Goal: Obtain resource: Download file/media

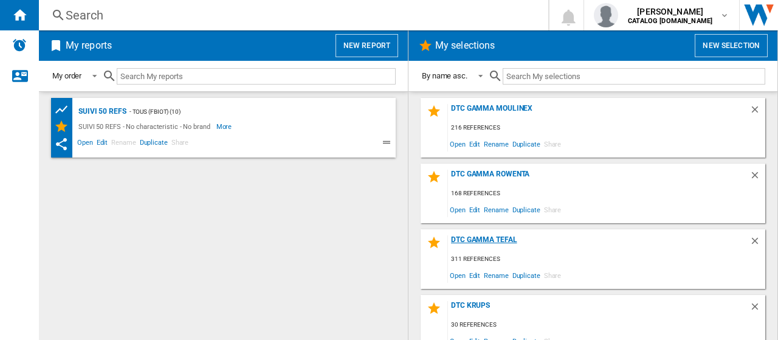
click at [506, 244] on div "DTC GAMMA TEFAL" at bounding box center [599, 243] width 302 height 16
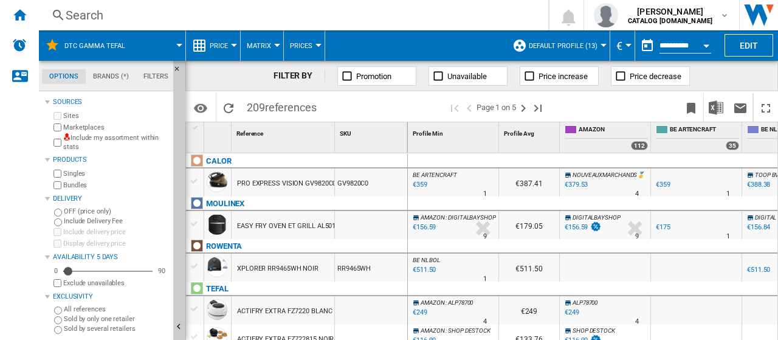
click at [542, 49] on button "Default profile (13)" at bounding box center [566, 45] width 75 height 30
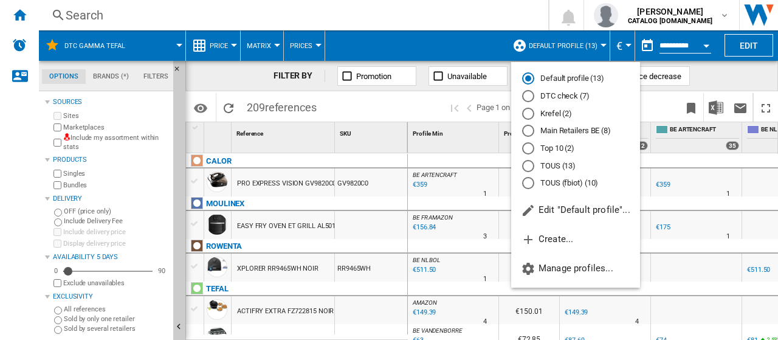
click at [548, 100] on md-radio-button "DTC check (7)" at bounding box center [575, 97] width 107 height 12
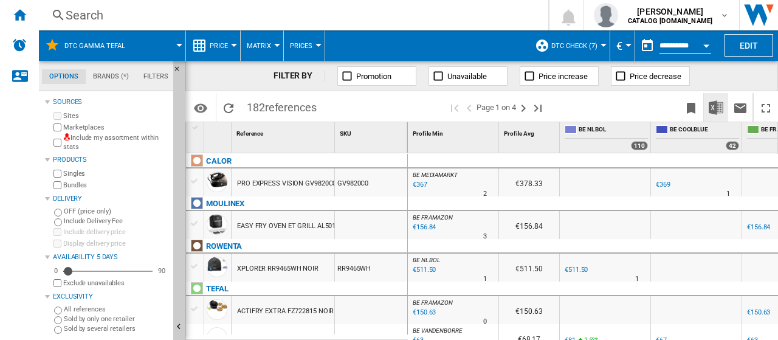
click at [714, 106] on img "Download in Excel" at bounding box center [716, 107] width 15 height 15
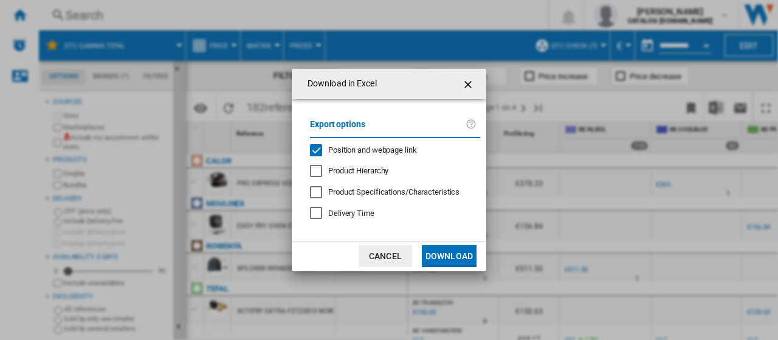
click at [322, 150] on div "Position and webpage link" at bounding box center [316, 150] width 12 height 12
click at [447, 255] on button "Download" at bounding box center [449, 256] width 55 height 22
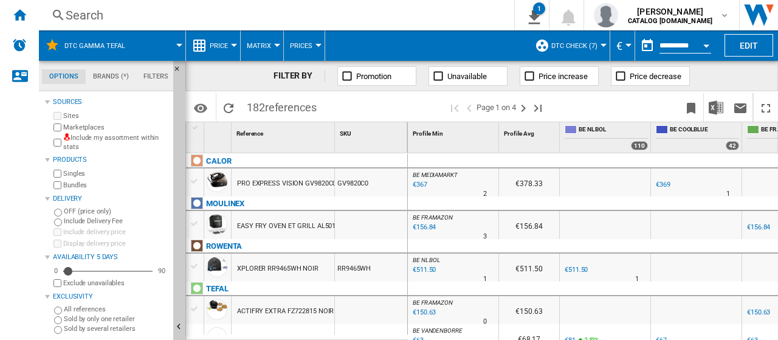
click at [138, 53] on div "DTC GAMMA TEFAL" at bounding box center [112, 45] width 134 height 30
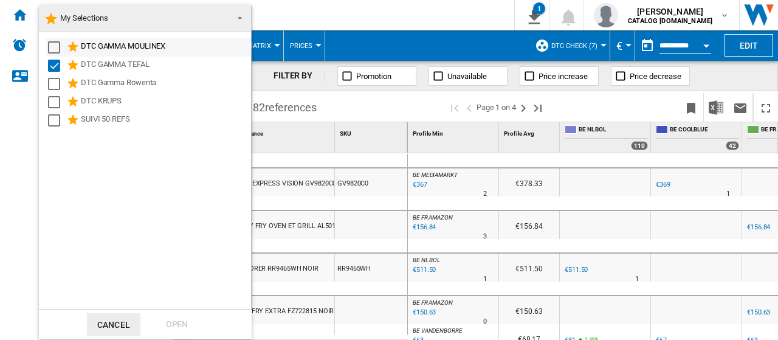
click at [50, 46] on div "Select" at bounding box center [54, 47] width 12 height 12
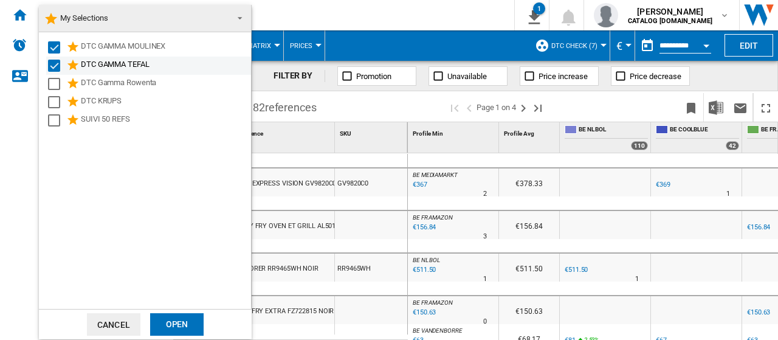
click at [53, 64] on div "Select" at bounding box center [54, 66] width 12 height 12
click at [185, 320] on div "Open" at bounding box center [176, 324] width 53 height 22
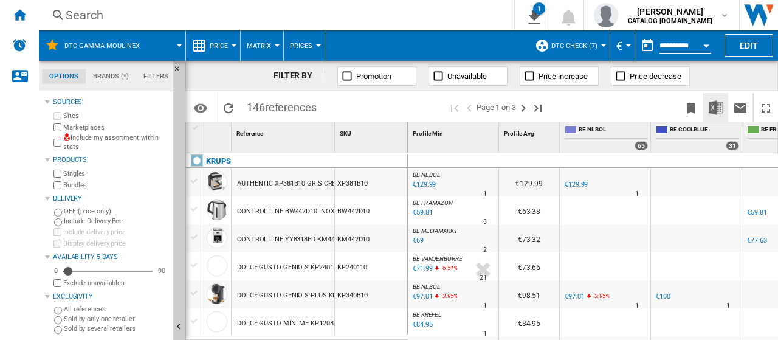
click at [716, 105] on img "Download in Excel" at bounding box center [716, 107] width 15 height 15
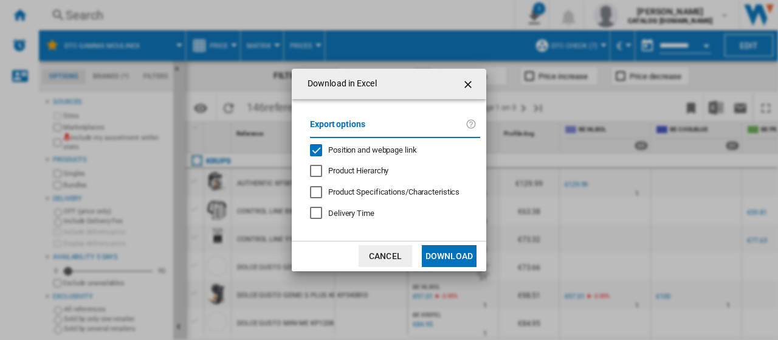
click at [321, 149] on div "Position and webpage link" at bounding box center [316, 150] width 12 height 12
click at [447, 255] on button "Download" at bounding box center [449, 256] width 55 height 22
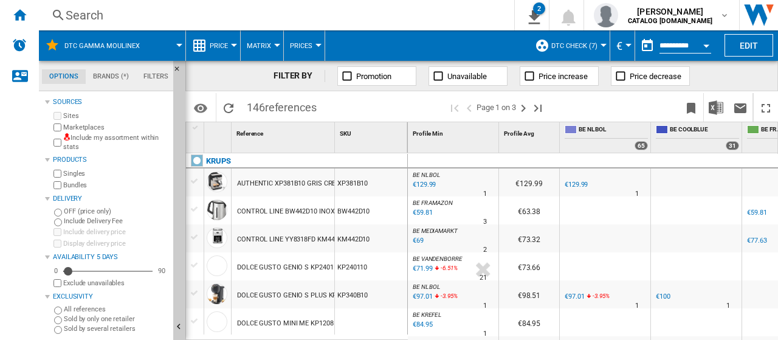
click at [183, 14] on div "Search" at bounding box center [274, 15] width 417 height 17
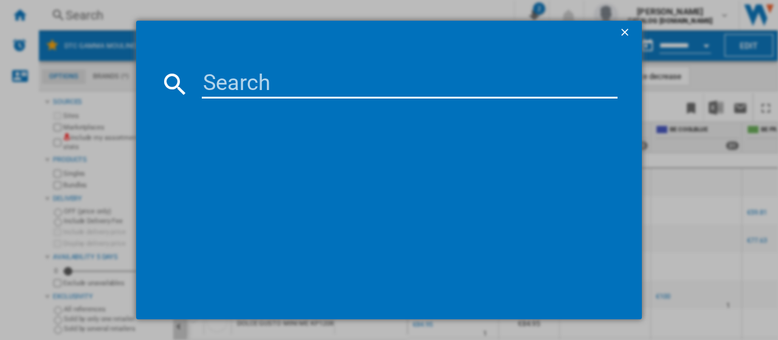
click at [325, 93] on input at bounding box center [410, 83] width 416 height 29
paste input "YY4899"
type input "YY4899"
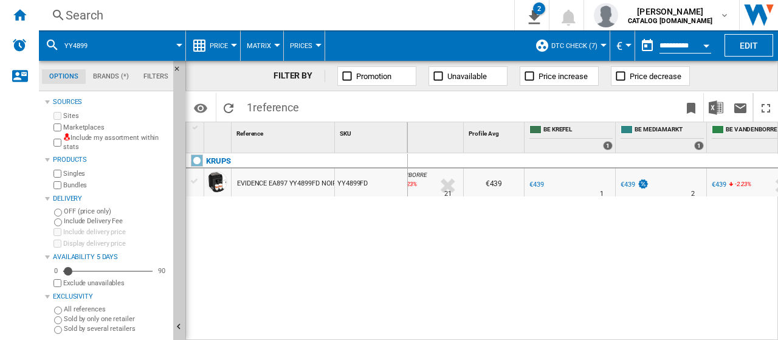
scroll to position [0, 55]
